Goal: Task Accomplishment & Management: Use online tool/utility

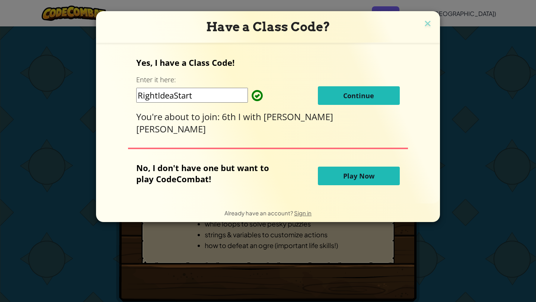
click at [346, 96] on span "Continue" at bounding box center [358, 95] width 31 height 9
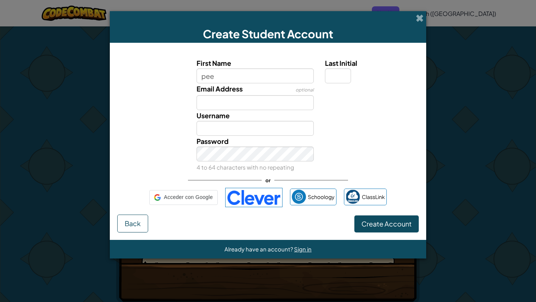
click at [233, 82] on input "pee" at bounding box center [255, 75] width 118 height 15
type input "pedro"
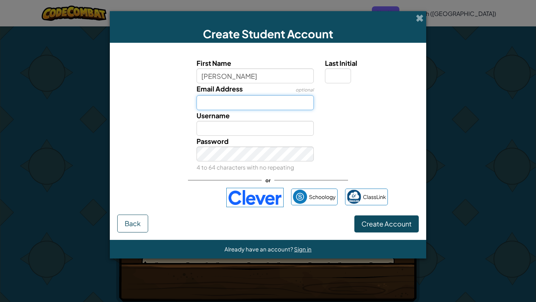
type input "Pedro"
click at [258, 103] on input "Email Address" at bounding box center [255, 102] width 118 height 15
type input "h"
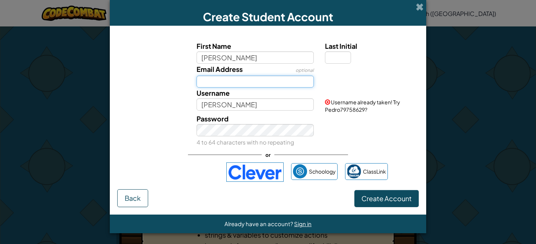
paste input "1900153S@stu.newhorizons.edu.do"
type input "1900153S@stu.newhorizons.edu.do"
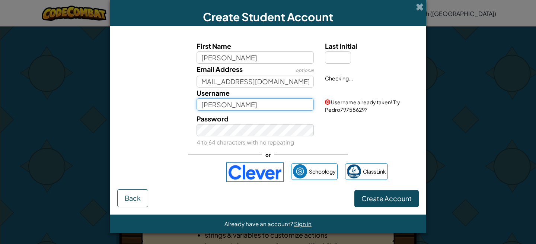
scroll to position [0, 0]
click at [232, 107] on input "Pedro" at bounding box center [255, 104] width 118 height 12
type input "P"
type input "peter"
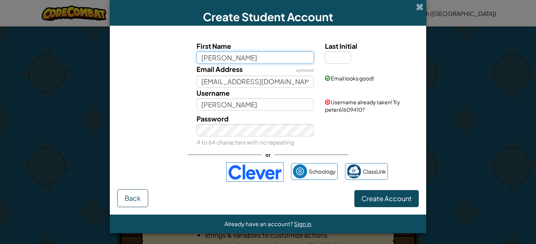
drag, startPoint x: 225, startPoint y: 60, endPoint x: 157, endPoint y: 58, distance: 67.3
click at [159, 58] on div "First Name pedro Last Initial" at bounding box center [267, 52] width 309 height 23
type input "peter"
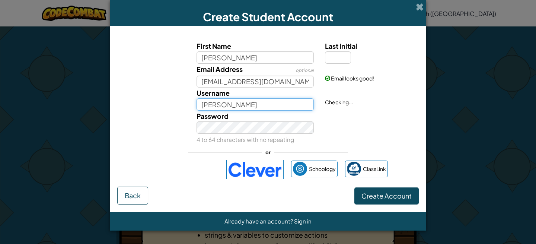
click at [224, 102] on input "Peter" at bounding box center [255, 104] width 118 height 12
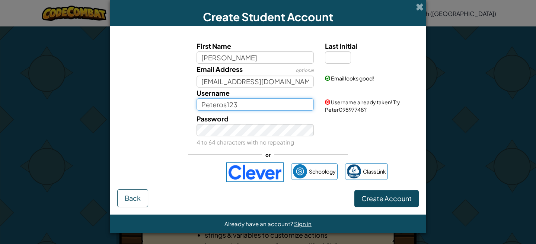
type input "Peteros123"
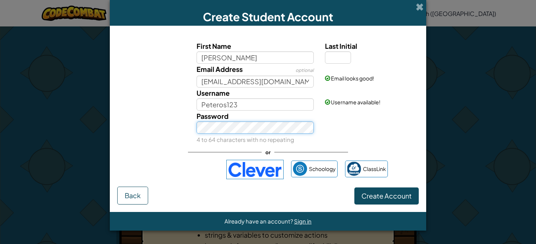
click at [354, 187] on button "Create Account" at bounding box center [386, 195] width 64 height 17
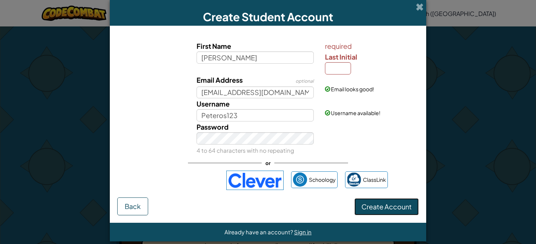
click at [364, 211] on button "Create Account" at bounding box center [386, 206] width 64 height 17
click at [342, 66] on input "Last Initial" at bounding box center [338, 68] width 26 height 12
type input "p"
click at [397, 201] on button "Create Account" at bounding box center [386, 206] width 64 height 17
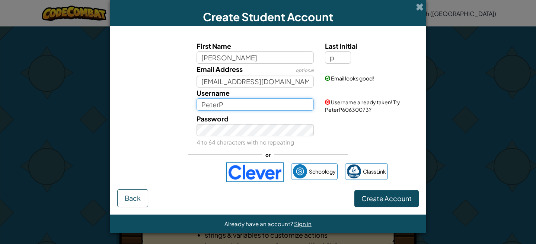
click at [248, 103] on input "PeterP" at bounding box center [255, 104] width 118 height 12
type input "Peters123"
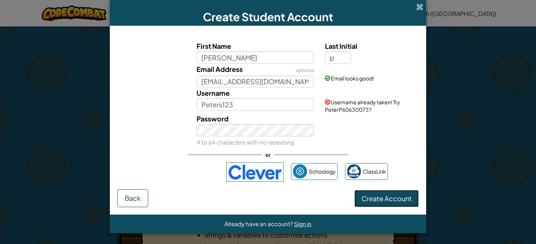
click at [379, 199] on button "Create Account" at bounding box center [386, 198] width 64 height 17
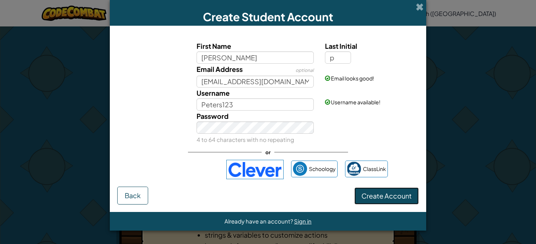
click at [380, 197] on button "Create Account" at bounding box center [386, 195] width 64 height 17
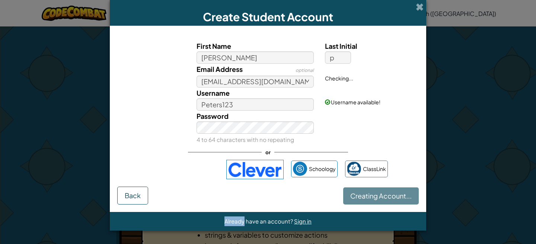
click at [380, 197] on div "Creating Account... Back" at bounding box center [267, 195] width 301 height 18
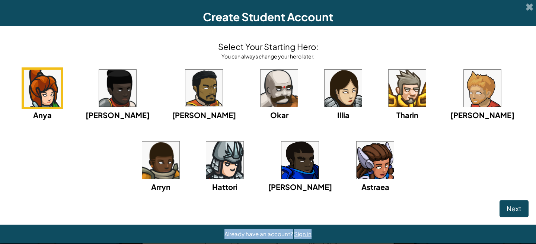
click at [380, 197] on div "Create Student Account Select Your Starting Hero: You can always change your he…" at bounding box center [268, 121] width 536 height 243
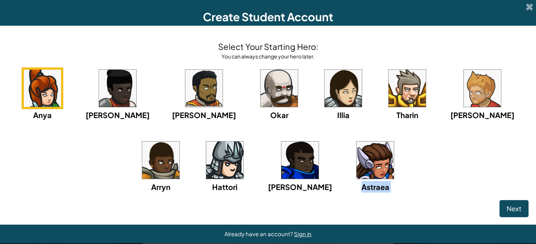
click at [380, 197] on div "Anya Ida Alejandro Okar Illia Tharin Ned Arryn Hattori Gordon Astraea" at bounding box center [267, 139] width 521 height 144
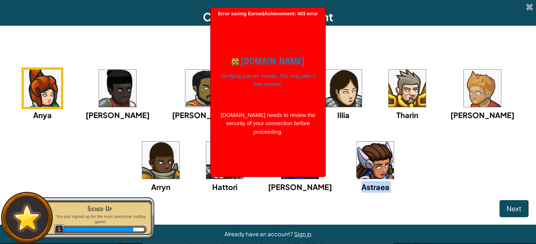
click at [388, 87] on img at bounding box center [406, 88] width 37 height 37
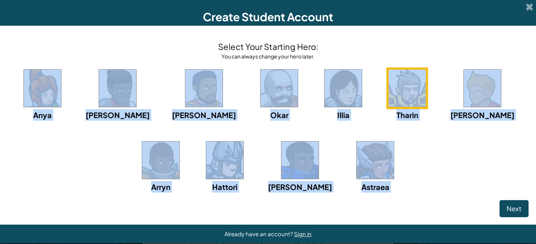
click at [388, 99] on img at bounding box center [406, 88] width 37 height 37
click at [401, 142] on div "Anya Ida Alejandro Okar Illia Tharin Ned Arryn Hattori Gordon Astraea" at bounding box center [267, 139] width 521 height 144
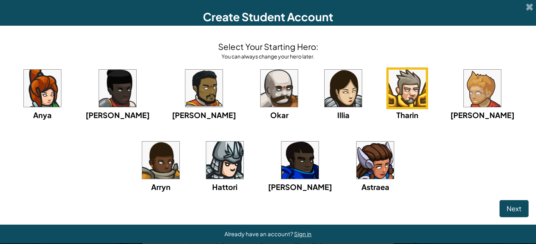
scroll to position [10, 0]
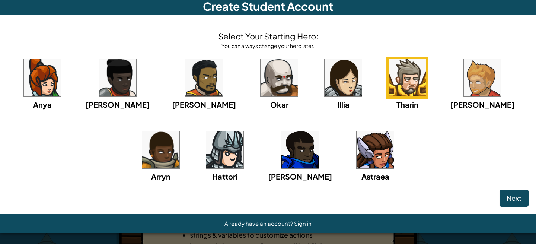
click at [179, 131] on img at bounding box center [160, 149] width 37 height 37
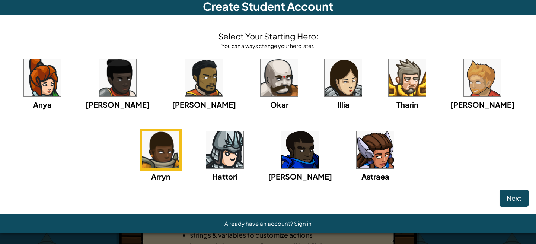
click at [388, 83] on img at bounding box center [406, 77] width 37 height 37
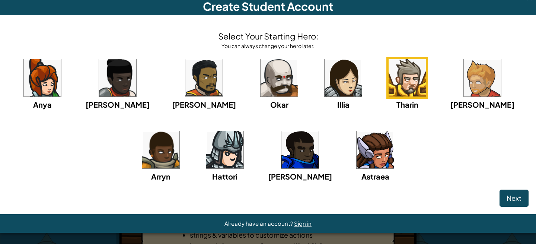
click at [206, 146] on img at bounding box center [224, 149] width 37 height 37
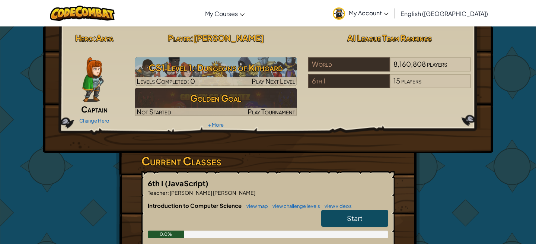
click at [94, 78] on img at bounding box center [92, 79] width 21 height 45
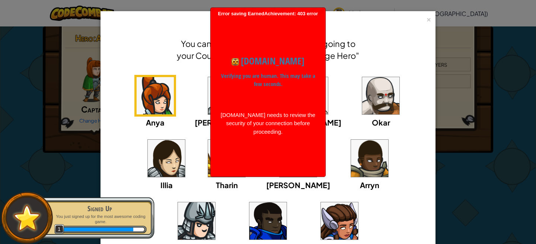
click at [356, 227] on div "Anya Ida Alejandro Okar Illia Tharin Ned Arryn Hattori Gordon Astraea" at bounding box center [268, 168] width 312 height 187
click at [279, 165] on img at bounding box center [297, 157] width 37 height 37
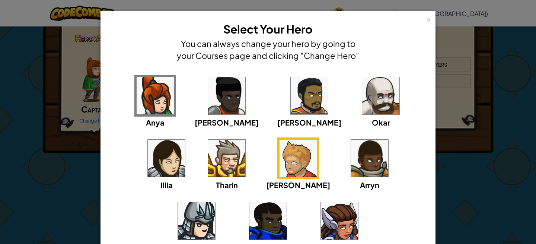
click at [351, 164] on img at bounding box center [369, 157] width 37 height 37
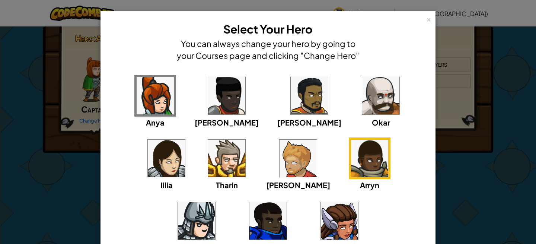
click at [449, 160] on div "× Select Your Hero You can always change your hero by going to your Courses pag…" at bounding box center [268, 122] width 536 height 244
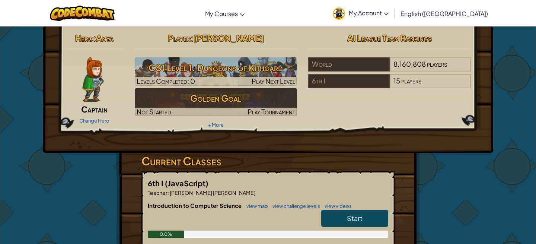
click at [97, 88] on img at bounding box center [92, 79] width 21 height 45
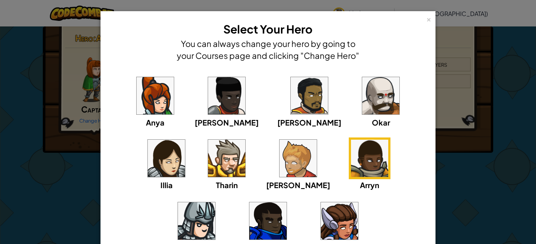
click at [351, 175] on img at bounding box center [369, 157] width 37 height 37
click at [430, 19] on div "×" at bounding box center [428, 19] width 5 height 8
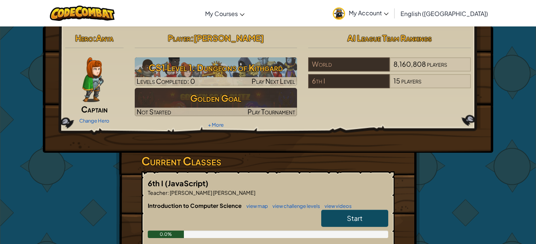
click at [99, 108] on span "Captain" at bounding box center [94, 109] width 26 height 10
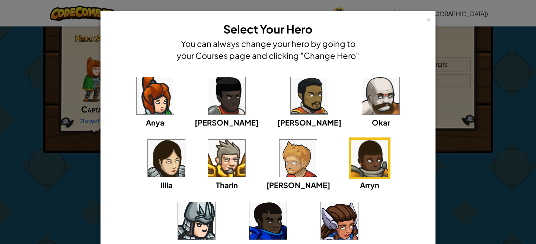
click at [279, 167] on img at bounding box center [297, 157] width 37 height 37
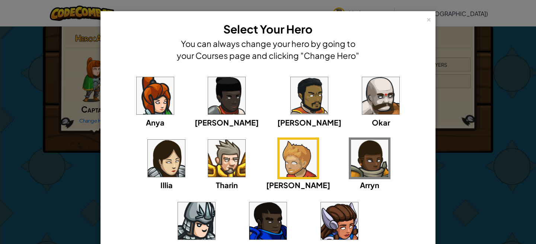
click at [351, 161] on img at bounding box center [369, 157] width 37 height 37
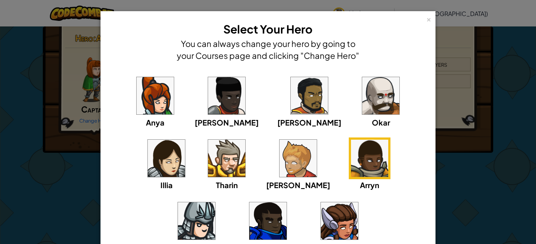
click at [215, 202] on img at bounding box center [196, 220] width 37 height 37
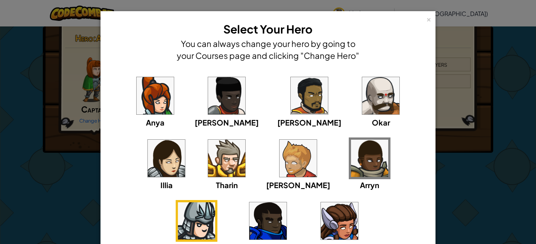
click at [351, 160] on img at bounding box center [369, 157] width 37 height 37
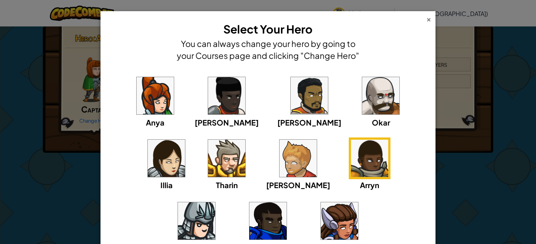
click at [429, 19] on div "×" at bounding box center [428, 19] width 5 height 8
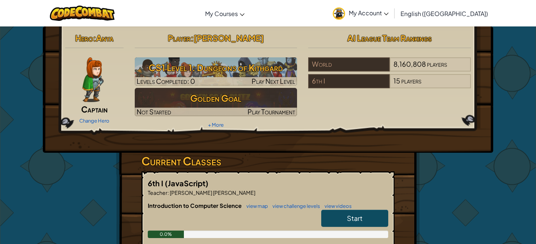
click at [359, 217] on span "Start" at bounding box center [355, 218] width 16 height 9
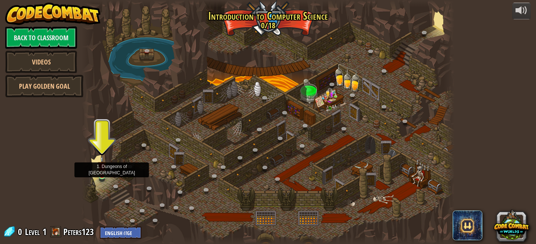
click at [104, 175] on img at bounding box center [101, 165] width 9 height 20
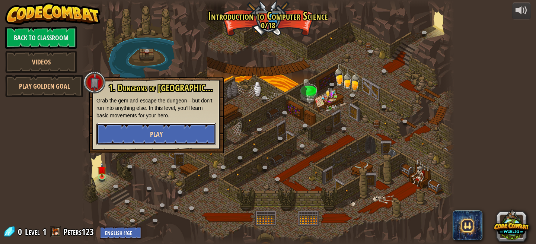
click at [158, 133] on span "Play" at bounding box center [156, 133] width 13 height 9
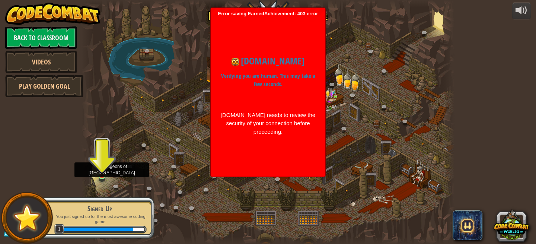
click at [103, 174] on img at bounding box center [101, 165] width 9 height 20
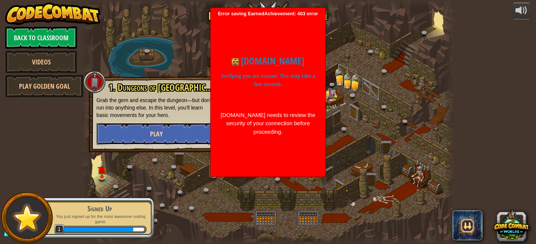
click at [149, 138] on button "Play" at bounding box center [156, 133] width 120 height 22
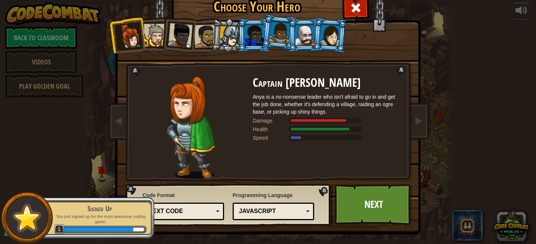
click at [152, 35] on div at bounding box center [155, 35] width 23 height 23
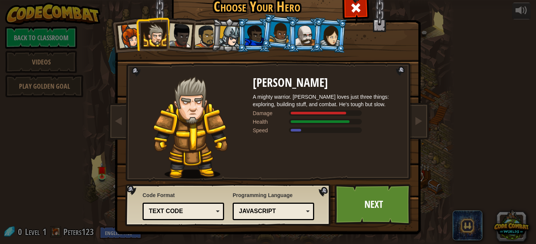
click at [181, 37] on div at bounding box center [180, 35] width 25 height 25
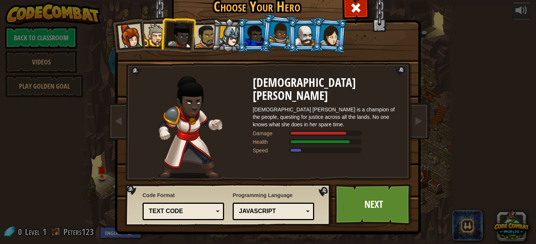
click at [205, 35] on div at bounding box center [205, 36] width 23 height 23
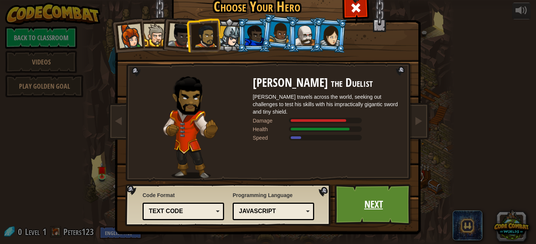
click at [378, 199] on link "Next" at bounding box center [373, 204] width 78 height 41
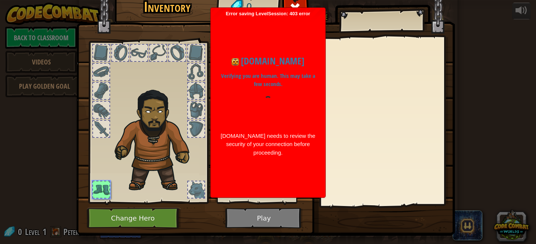
click at [101, 54] on div at bounding box center [101, 53] width 16 height 16
click at [103, 64] on div at bounding box center [101, 72] width 16 height 16
click at [147, 216] on button "Change Hero" at bounding box center [134, 218] width 94 height 20
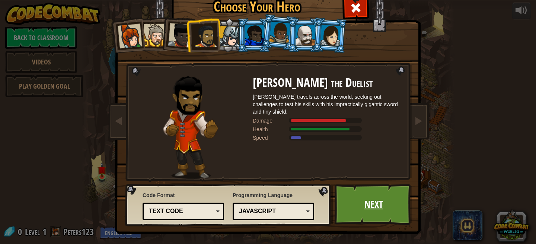
click at [369, 199] on link "Next" at bounding box center [373, 204] width 78 height 41
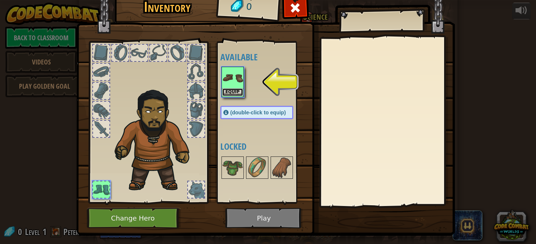
click at [232, 93] on button "Equip" at bounding box center [232, 92] width 21 height 8
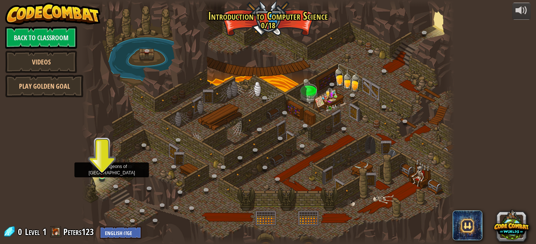
click at [101, 169] on img at bounding box center [101, 165] width 9 height 20
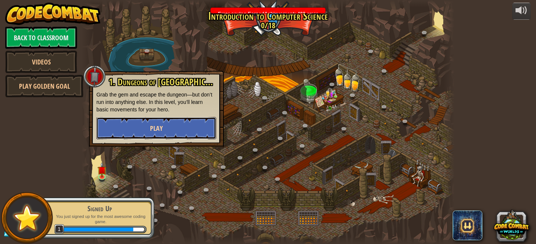
click at [153, 134] on button "Play" at bounding box center [156, 128] width 120 height 22
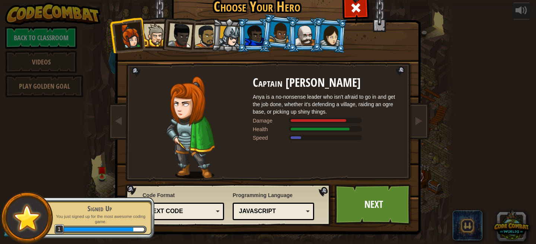
click at [203, 36] on div at bounding box center [205, 36] width 23 height 23
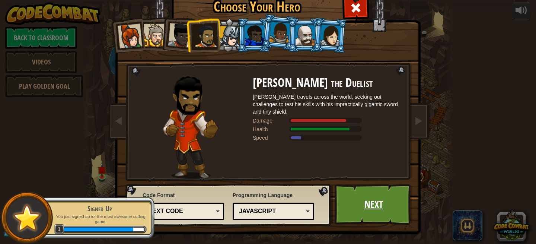
click at [375, 211] on link "Next" at bounding box center [373, 204] width 78 height 41
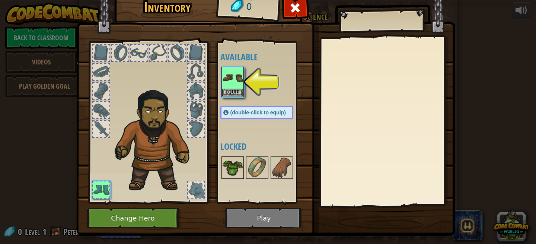
click at [232, 159] on img at bounding box center [232, 167] width 21 height 21
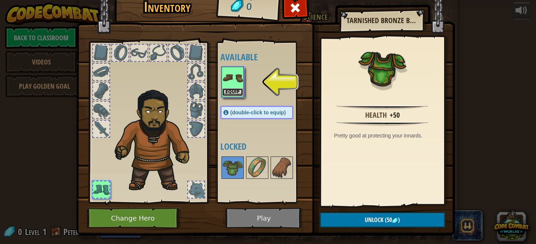
click at [237, 90] on button "Equip" at bounding box center [232, 92] width 21 height 8
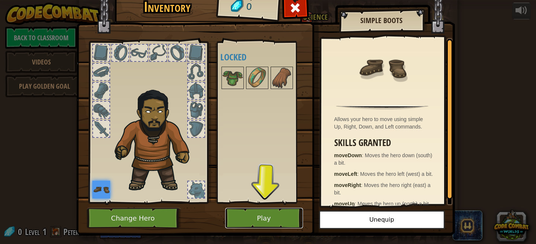
click at [252, 216] on button "Play" at bounding box center [264, 218] width 78 height 20
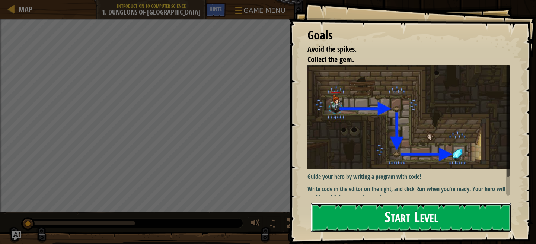
click at [437, 224] on button "Start Level" at bounding box center [411, 217] width 200 height 29
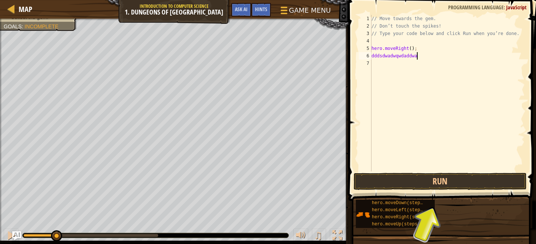
scroll to position [3, 3]
click at [416, 180] on button "Run" at bounding box center [439, 181] width 173 height 17
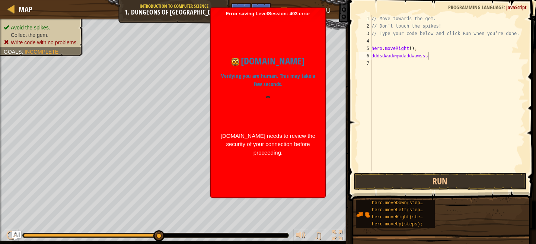
scroll to position [3, 4]
type textarea "dddsdwadwqwdaddwawsssss"
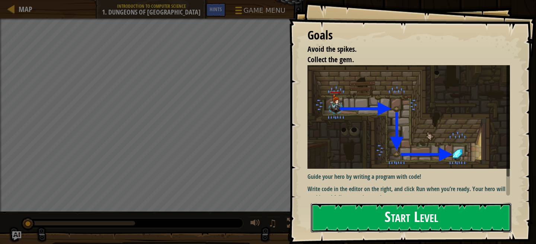
click at [352, 221] on button "Start Level" at bounding box center [411, 217] width 200 height 29
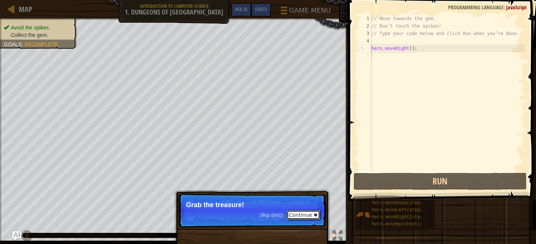
click at [301, 215] on button "Continue" at bounding box center [302, 215] width 33 height 10
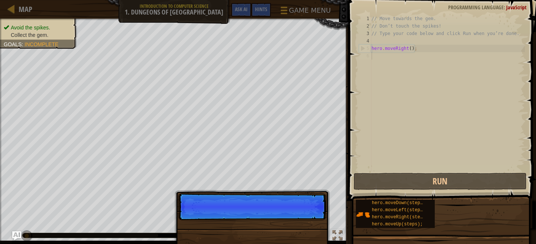
scroll to position [3, 0]
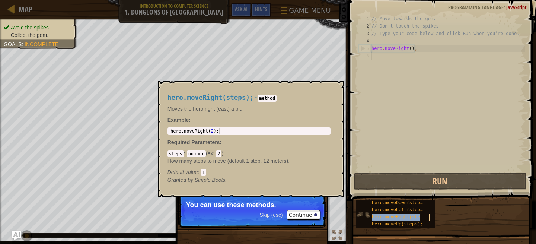
click at [374, 215] on span "hero.moveRight(steps);" at bounding box center [401, 216] width 59 height 5
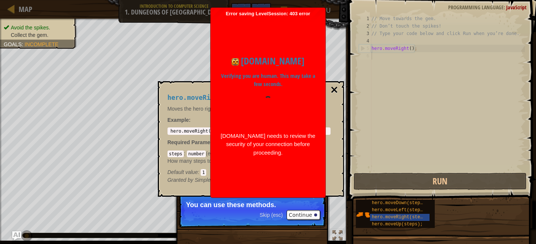
click at [336, 89] on button "×" at bounding box center [334, 89] width 9 height 10
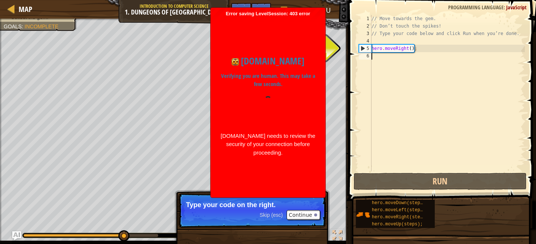
click at [388, 49] on div "// Move towards the gem. // Don’t touch the spikes! // Type your code below and…" at bounding box center [447, 100] width 155 height 171
type textarea "hero.moveRight();"
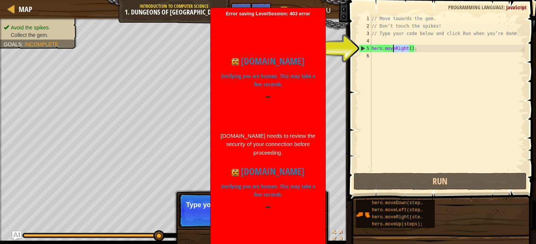
drag, startPoint x: 409, startPoint y: 48, endPoint x: 392, endPoint y: 47, distance: 17.5
click at [392, 47] on div "// Move towards the gem. // Don’t touch the spikes! // Type your code below and…" at bounding box center [447, 100] width 155 height 171
click at [396, 47] on div "// Move towards the gem. // Don’t touch the spikes! // Type your code below and…" at bounding box center [447, 100] width 155 height 171
